Goal: Information Seeking & Learning: Find specific fact

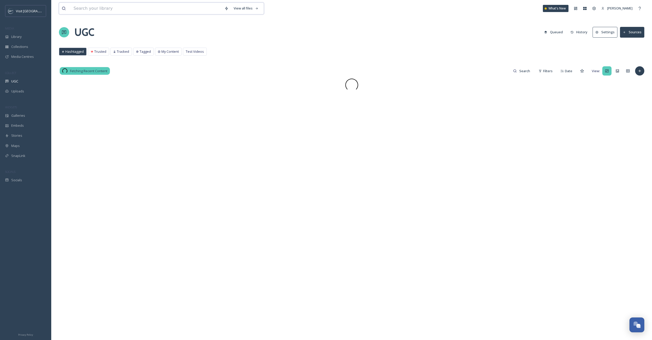
click at [106, 9] on input at bounding box center [146, 8] width 151 height 11
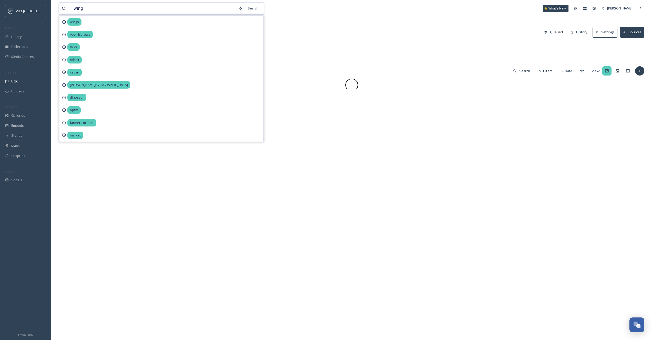
type input "wings"
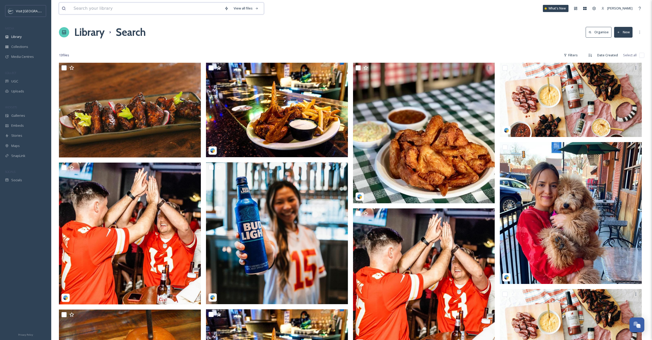
click at [126, 13] on input at bounding box center [146, 8] width 151 height 11
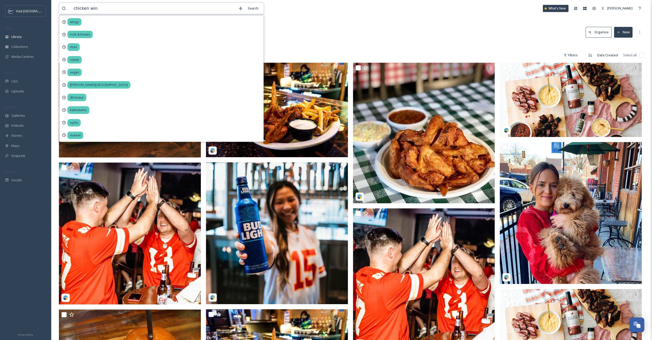
type input "chicken wing"
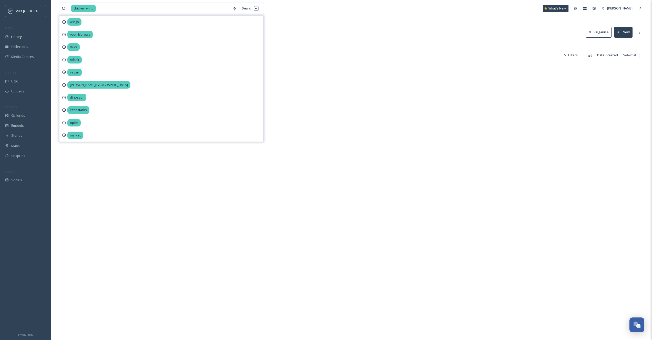
click at [327, 44] on div at bounding box center [351, 45] width 585 height 5
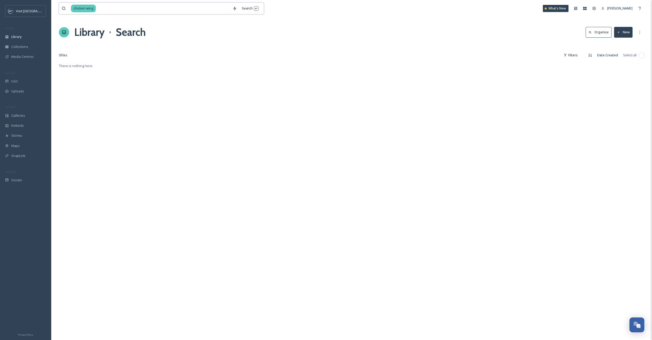
click at [124, 8] on input at bounding box center [163, 8] width 134 height 11
type input "q"
type input "wings"
